Goal: Information Seeking & Learning: Find specific page/section

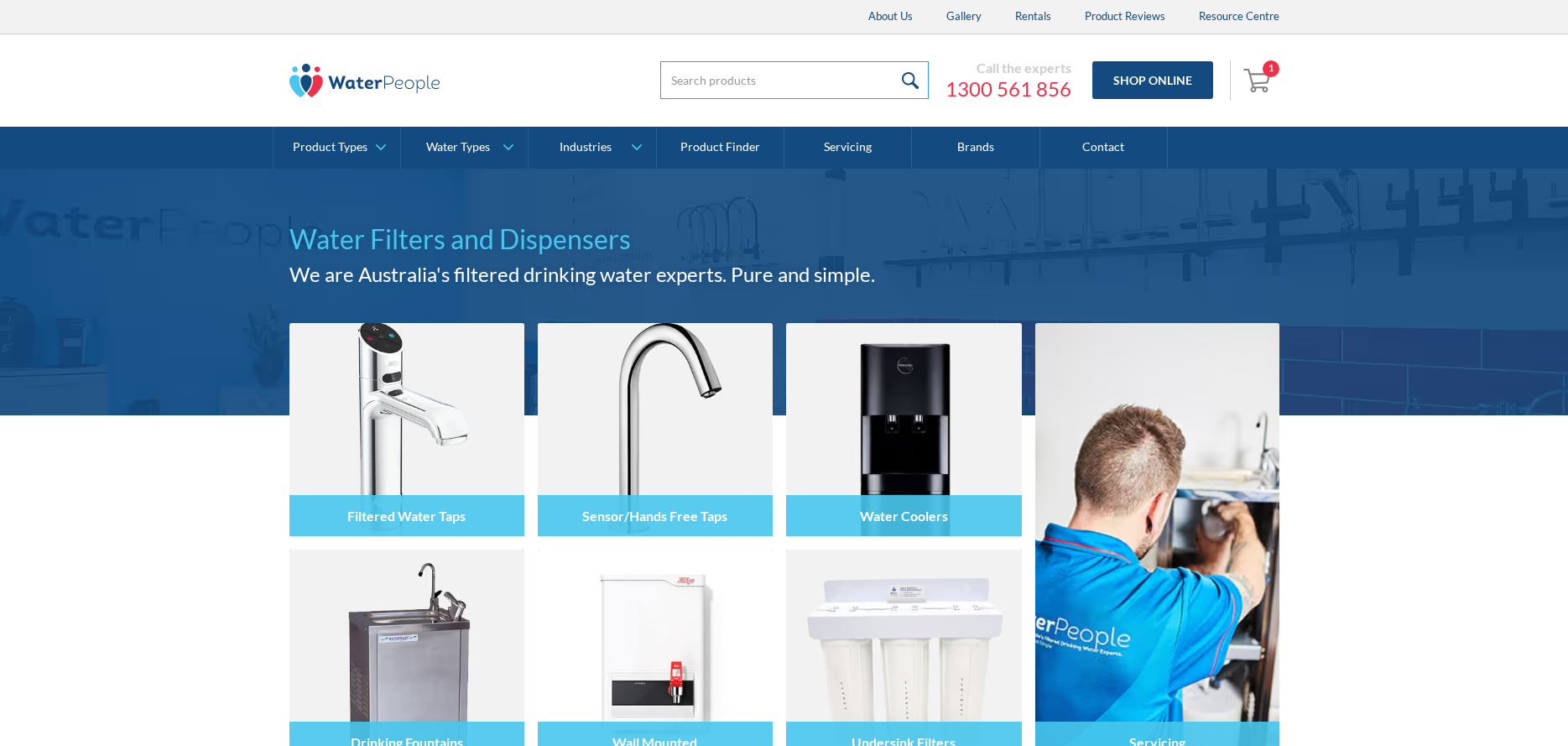
click at [781, 91] on input "search" at bounding box center [794, 80] width 268 height 38
drag, startPoint x: 722, startPoint y: 88, endPoint x: 643, endPoint y: 87, distance: 79.0
click at [643, 87] on div "13 Call the experts 1300 561 856 Shop Online 1 Your Cart Zip Replacement C02 Tw…" at bounding box center [944, 81] width 671 height 50
type input "51300c"
click at [893, 61] on input "submit" at bounding box center [910, 80] width 36 height 38
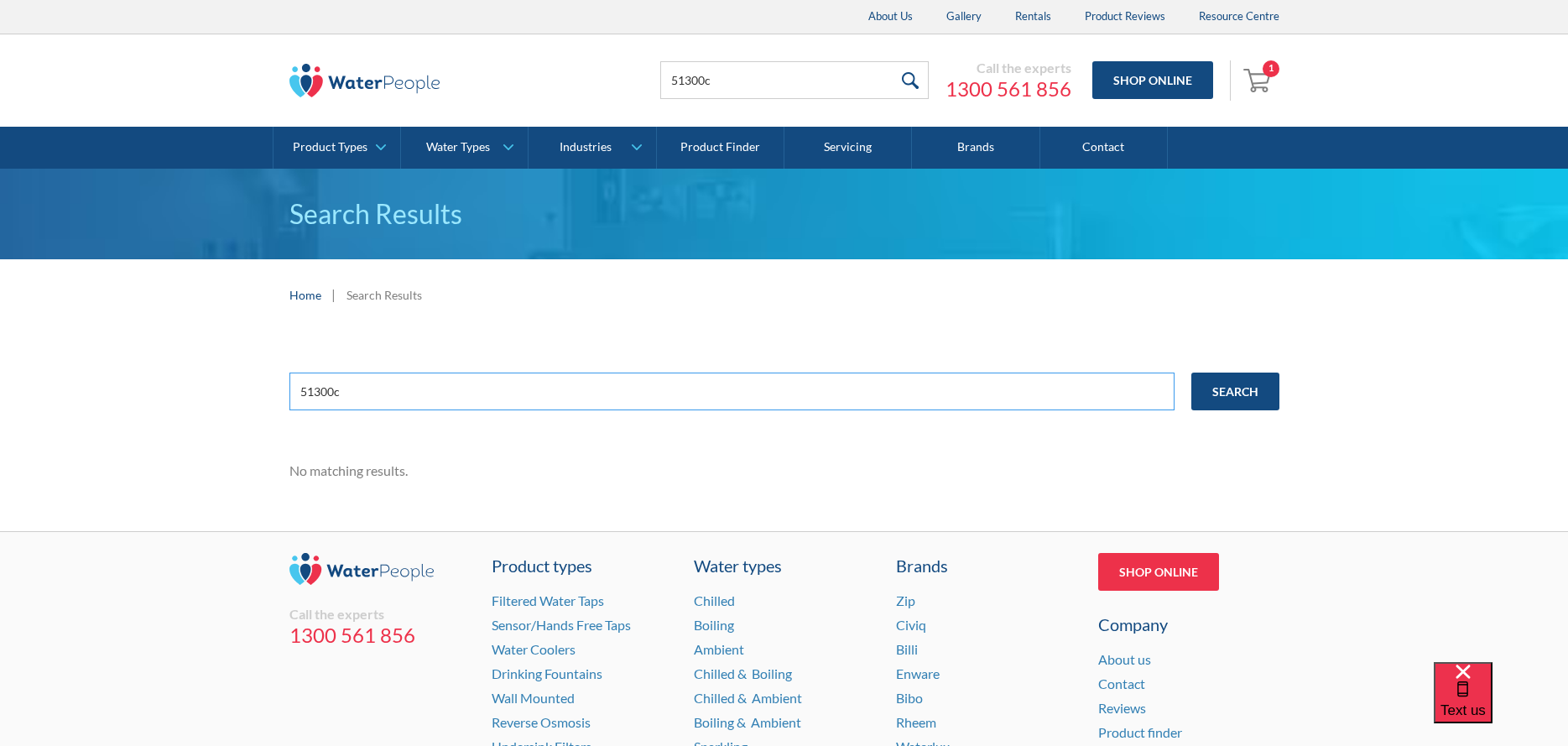
click at [373, 399] on input "51300c" at bounding box center [732, 391] width 885 height 38
type input "51300C"
click at [1192, 373] on input "Search" at bounding box center [1236, 391] width 88 height 38
drag, startPoint x: 0, startPoint y: 0, endPoint x: 257, endPoint y: 369, distance: 449.7
click at [256, 370] on div "51300C Search No matching results." at bounding box center [784, 431] width 1568 height 200
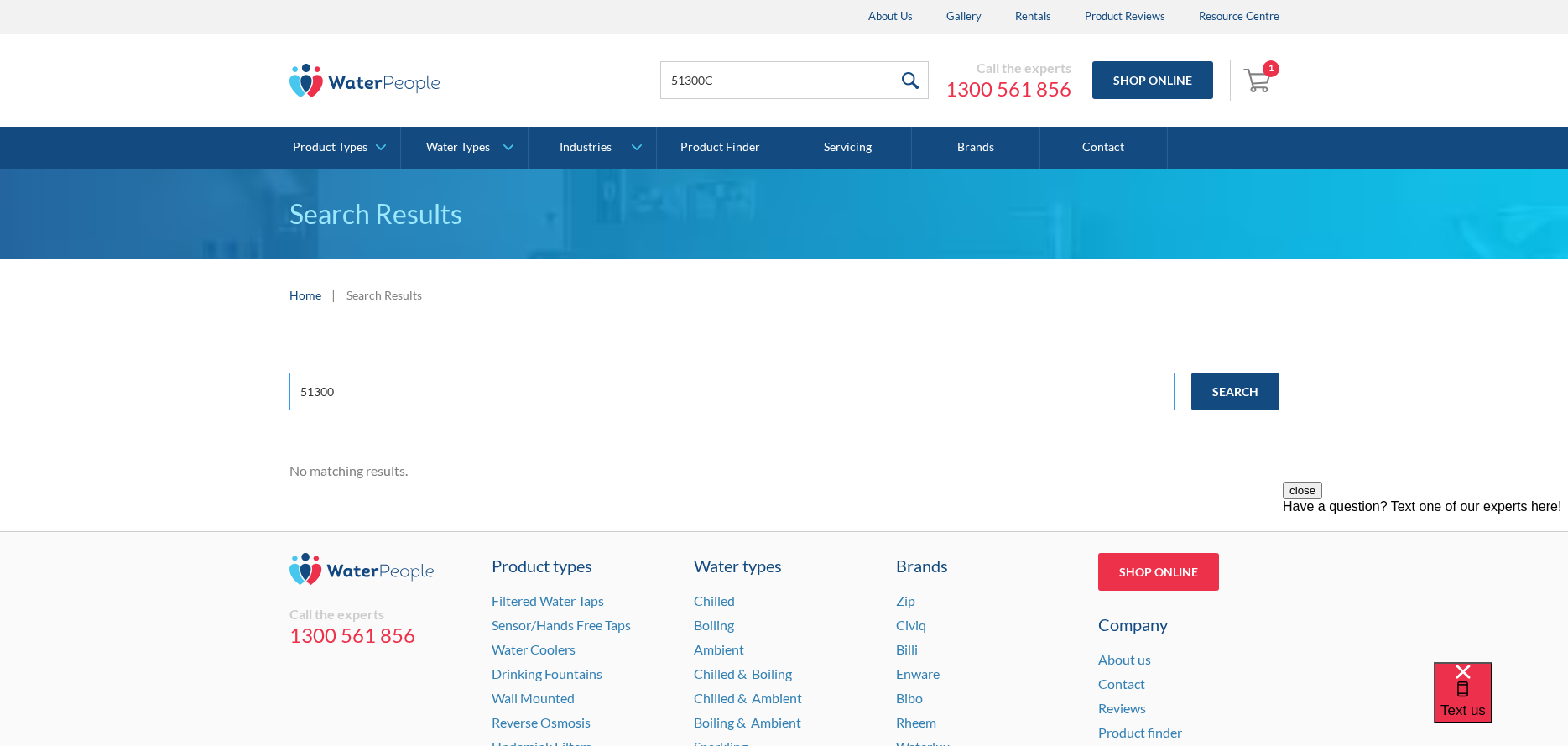
type input "51300C"
click at [1192, 373] on input "Search" at bounding box center [1236, 391] width 88 height 38
click at [326, 394] on input "51300C" at bounding box center [732, 391] width 885 height 38
type input "513OOC"
click at [1192, 373] on input "Search" at bounding box center [1236, 391] width 88 height 38
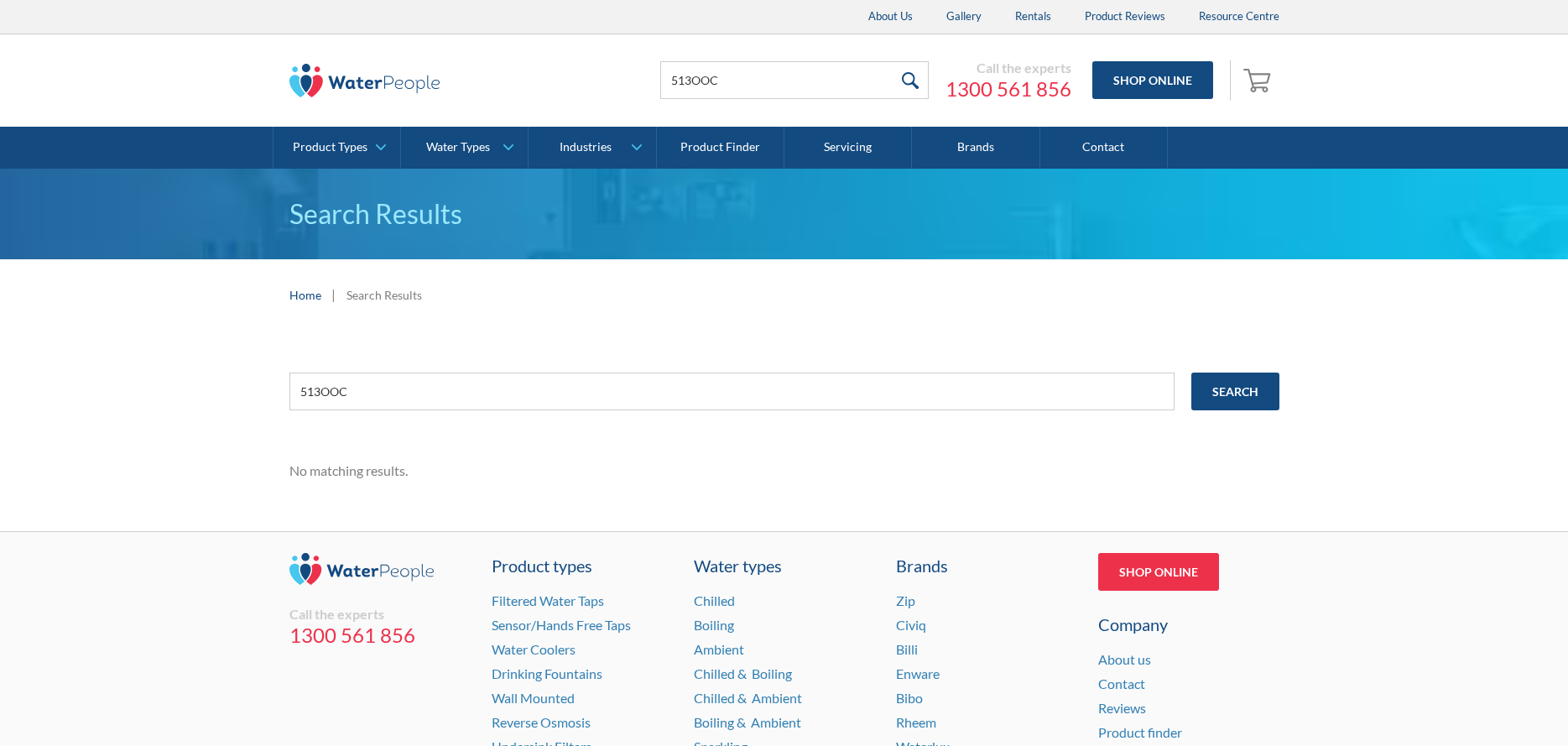
click at [206, 380] on div "513OOC Search No matching results." at bounding box center [784, 431] width 1568 height 200
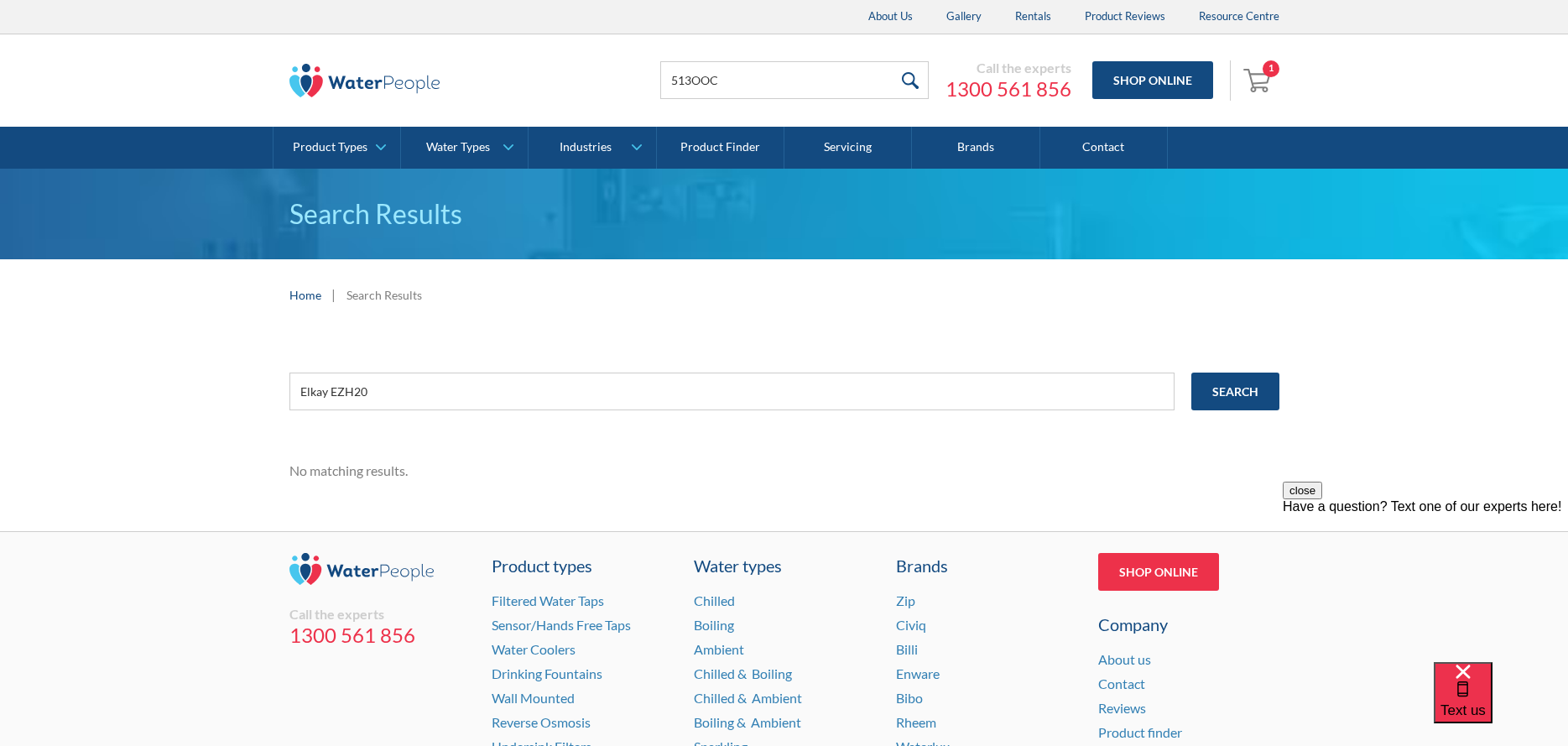
type input "Elkay EZH20"
click at [1192, 373] on input "Search" at bounding box center [1236, 391] width 88 height 38
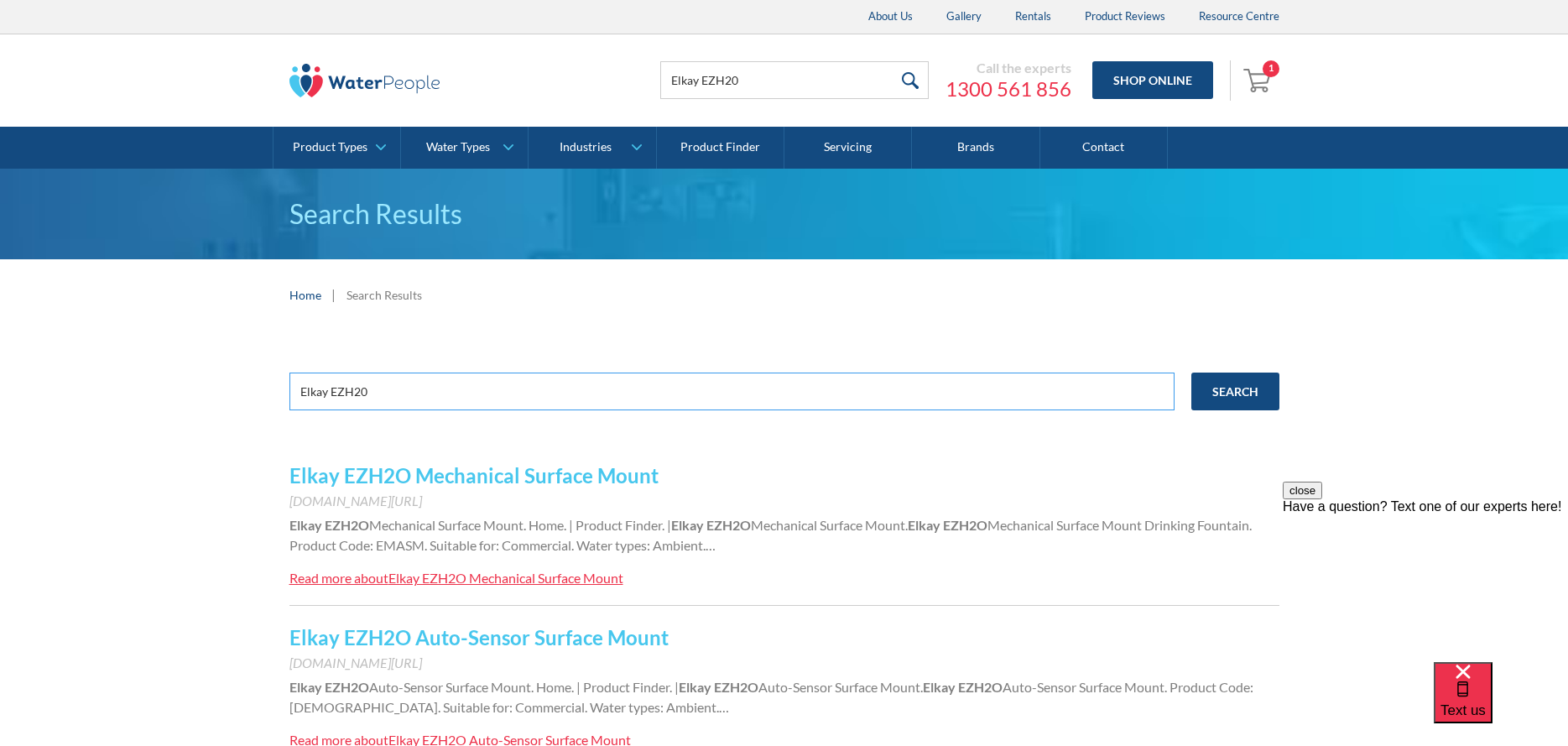
drag, startPoint x: 377, startPoint y: 382, endPoint x: 230, endPoint y: 390, distance: 147.2
paste input "LZS8WSS2K"
type input "LZS8WSS2K"
click at [1192, 373] on input "Search" at bounding box center [1236, 391] width 88 height 38
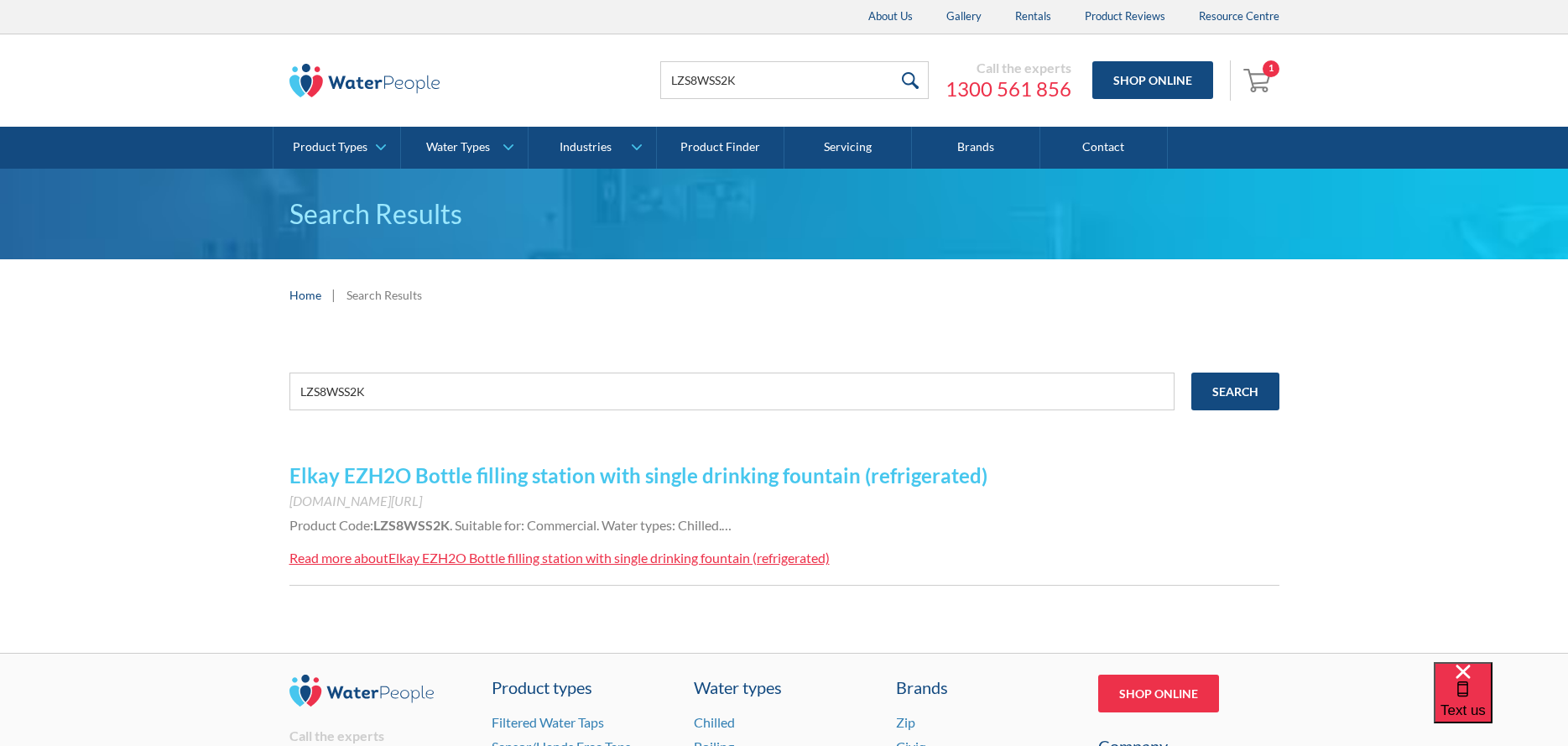
click at [606, 478] on link "Elkay EZH2O Bottle filling station with single drinking fountain (refrigerated)" at bounding box center [638, 475] width 698 height 24
